Goal: Transaction & Acquisition: Book appointment/travel/reservation

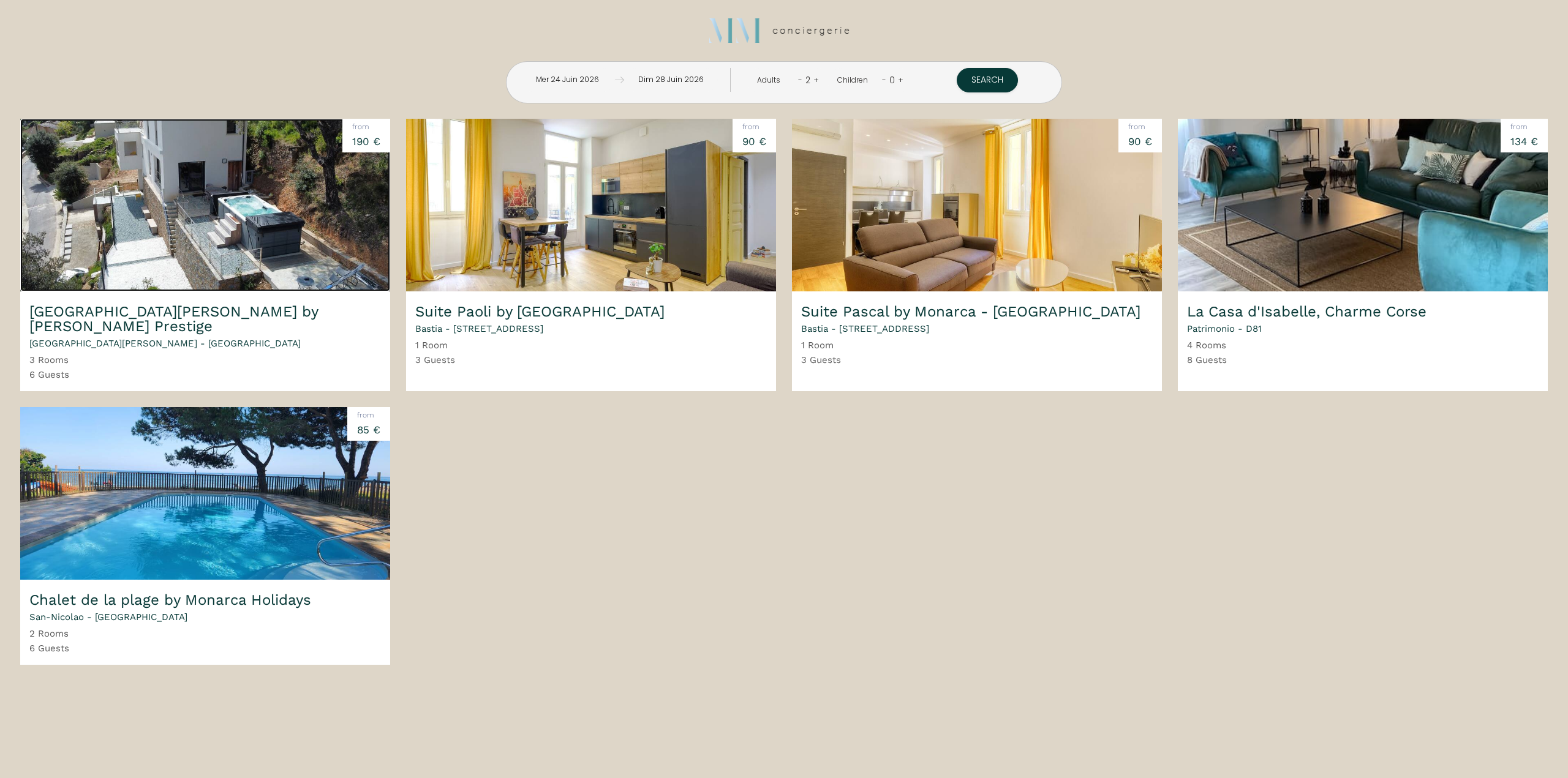
click at [257, 216] on img at bounding box center [204, 205] width 370 height 173
click at [242, 179] on img at bounding box center [204, 205] width 370 height 173
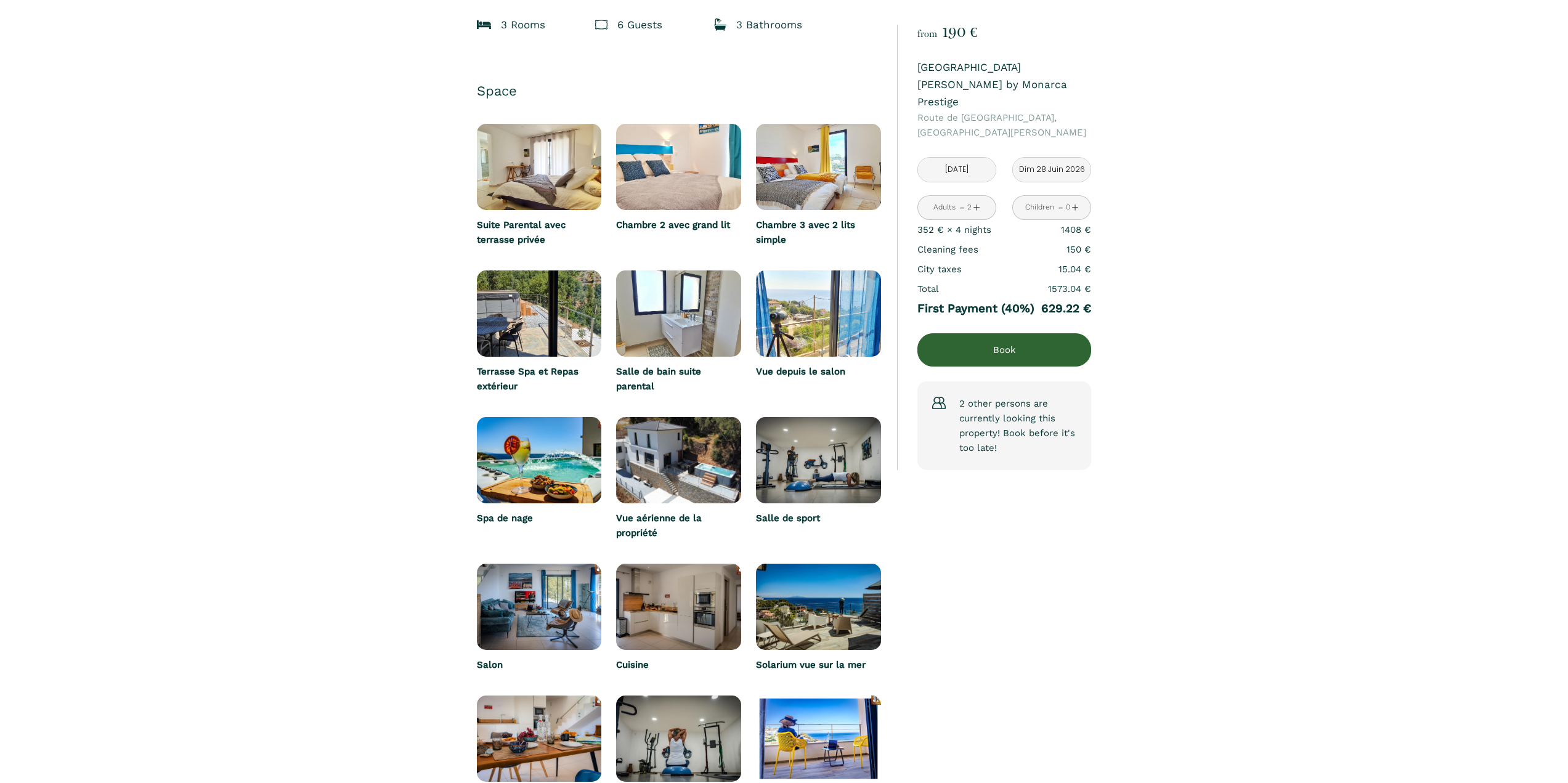
scroll to position [62, 0]
